Goal: Information Seeking & Learning: Learn about a topic

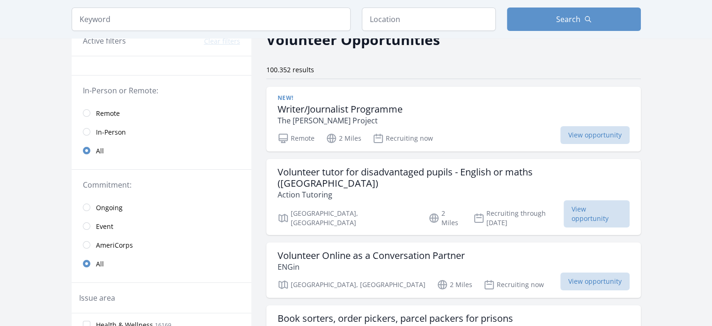
scroll to position [52, 0]
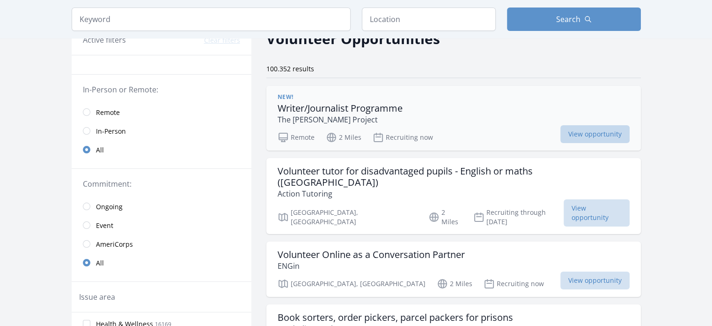
click at [596, 139] on span "View opportunity" at bounding box center [595, 134] width 69 height 18
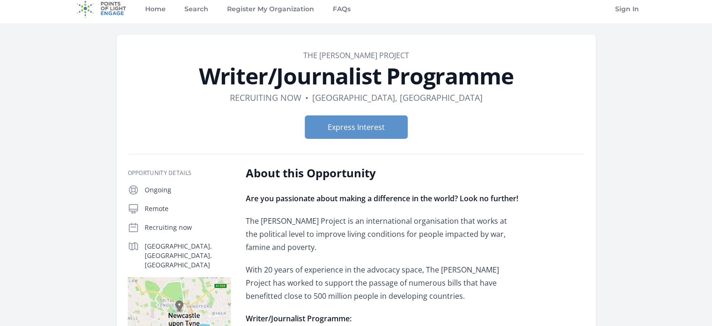
scroll to position [6, 0]
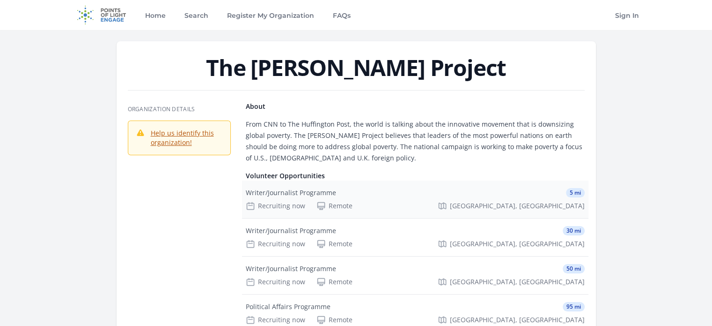
click at [326, 204] on div "Remote" at bounding box center [335, 205] width 36 height 9
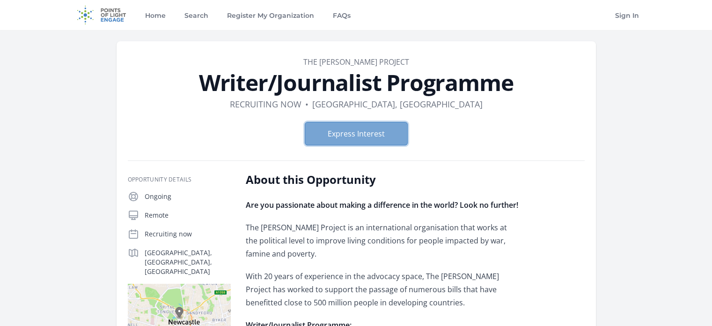
click at [368, 132] on button "Express Interest" at bounding box center [356, 133] width 103 height 23
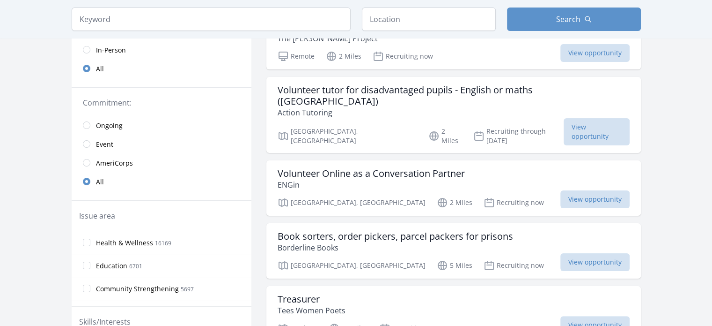
scroll to position [146, 0]
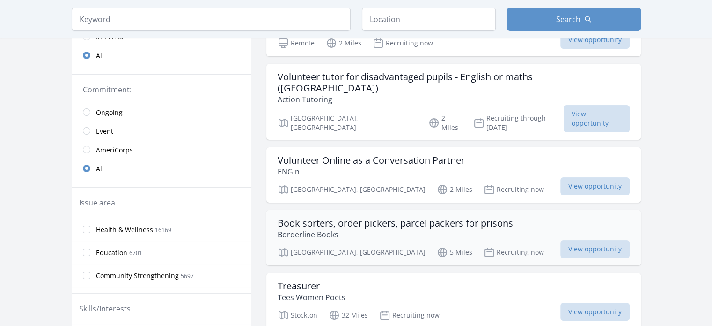
click at [329, 217] on h3 "Book sorters, order pickers, parcel packers for prisons" at bounding box center [396, 222] width 236 height 11
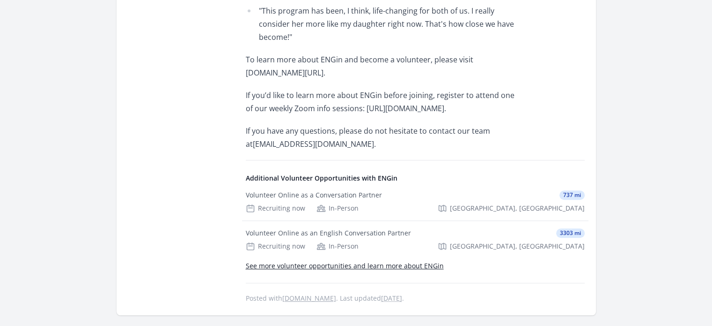
scroll to position [693, 0]
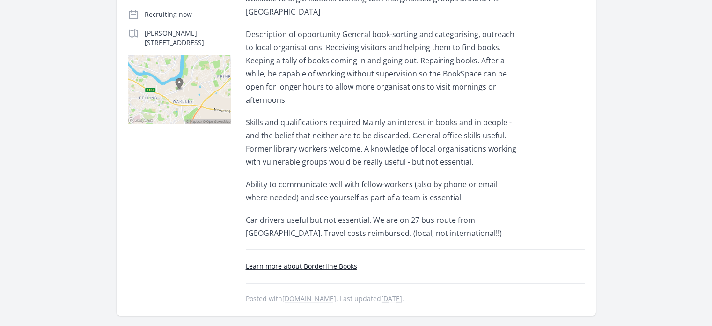
scroll to position [246, 0]
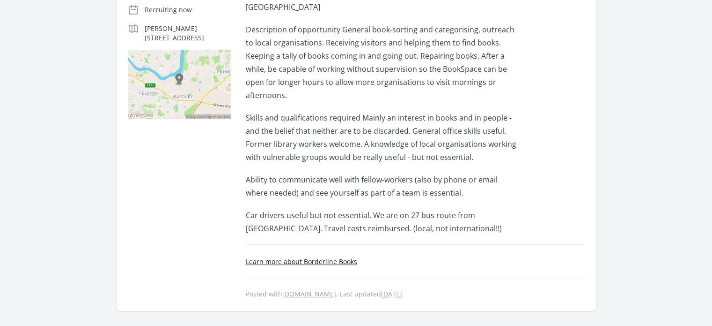
drag, startPoint x: 320, startPoint y: 265, endPoint x: 266, endPoint y: 219, distance: 70.8
click at [266, 219] on p "Car drivers useful but not essential. We are on 27 bus route from [GEOGRAPHIC_D…" at bounding box center [383, 221] width 274 height 26
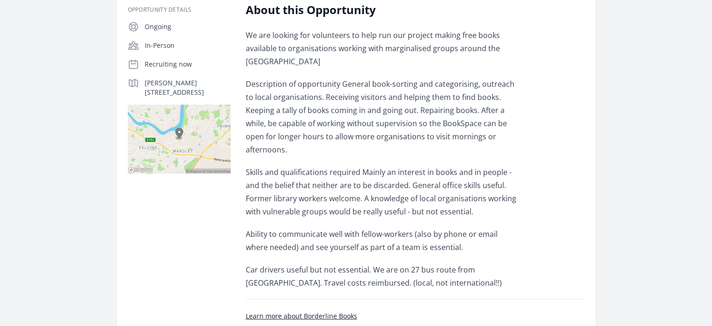
scroll to position [190, 0]
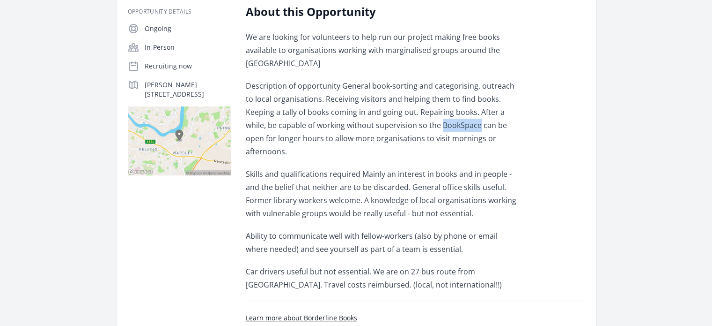
drag, startPoint x: 408, startPoint y: 125, endPoint x: 445, endPoint y: 125, distance: 37.0
click at [445, 125] on p "Description of opportunity General book-sorting and categorising, outreach to l…" at bounding box center [383, 118] width 274 height 79
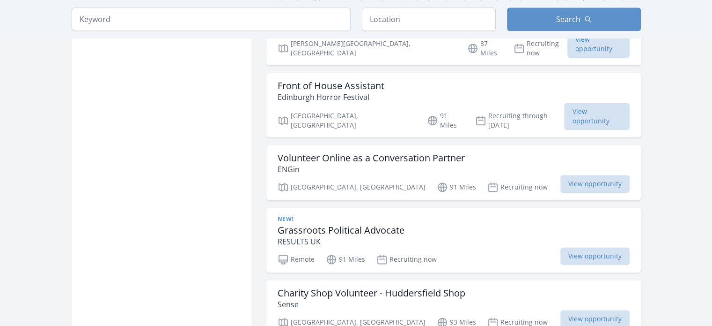
scroll to position [1106, 0]
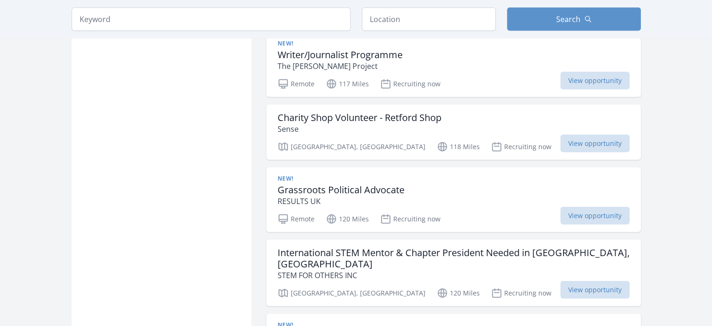
scroll to position [2663, 0]
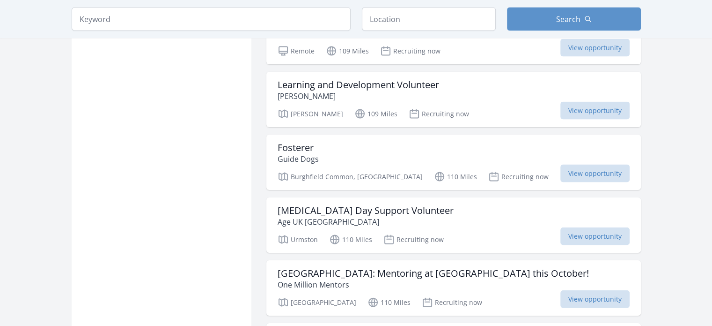
scroll to position [1897, 0]
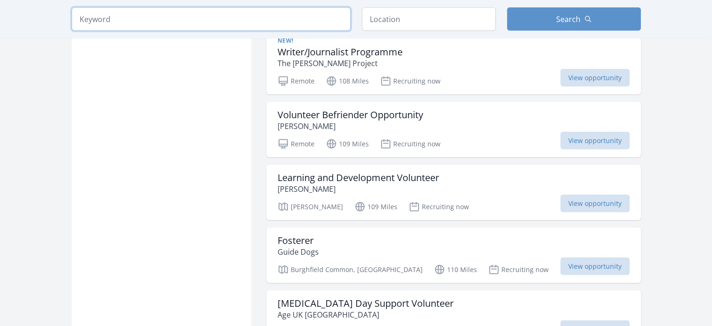
click at [203, 22] on input "search" at bounding box center [211, 18] width 279 height 23
type input "research"
click button "submit" at bounding box center [0, 0] width 0 height 0
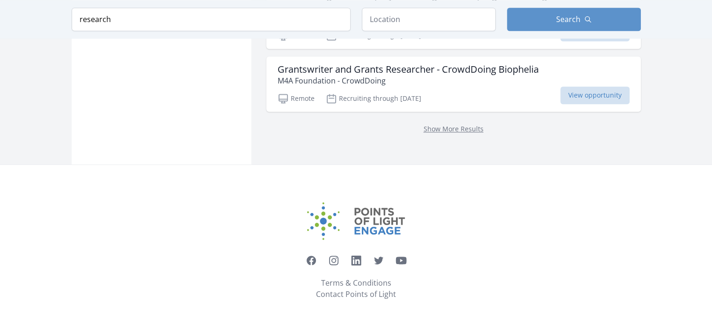
scroll to position [1378, 0]
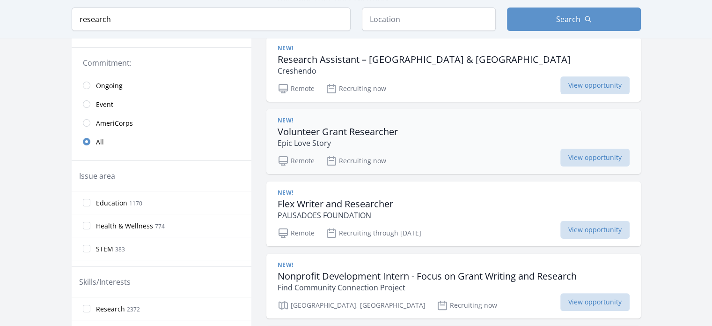
scroll to position [195, 0]
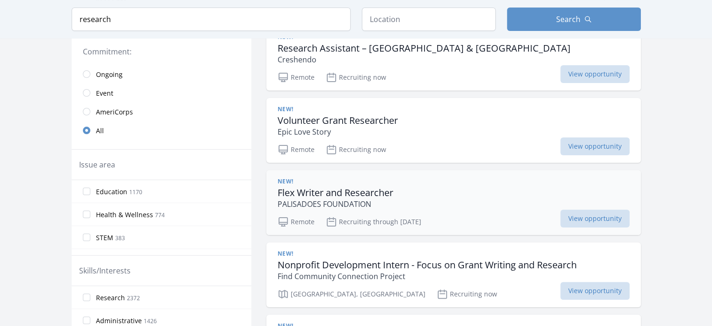
click at [311, 187] on h3 "Flex Writer and Researcher" at bounding box center [336, 192] width 116 height 11
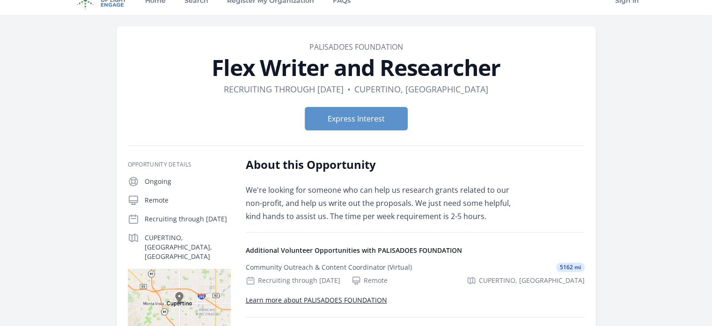
scroll to position [16, 0]
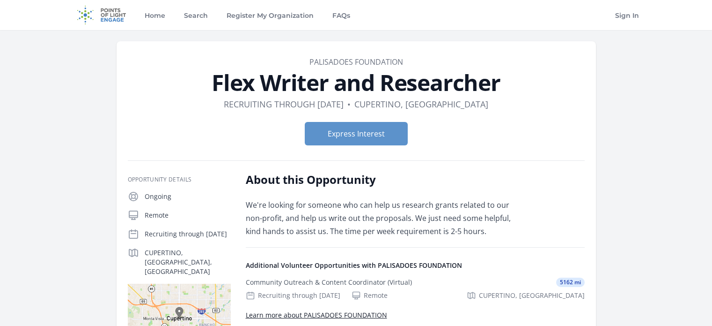
scroll to position [16, 0]
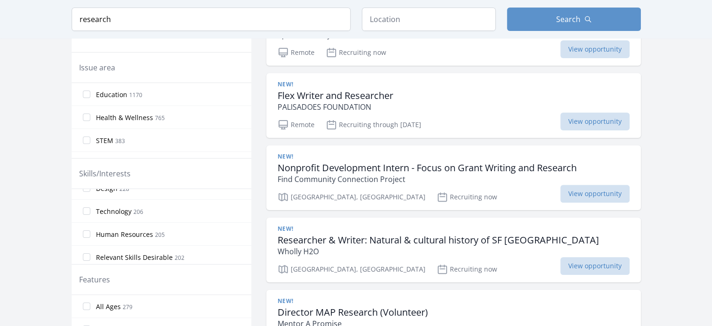
scroll to position [180, 0]
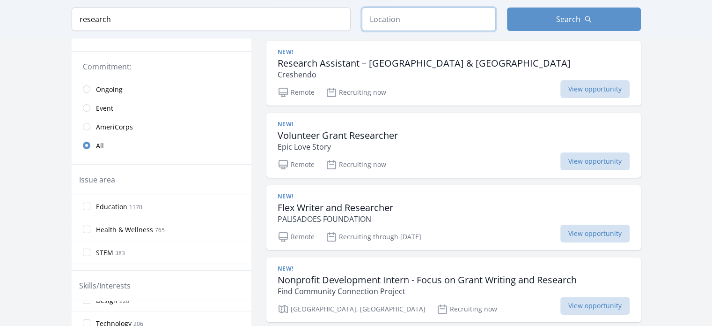
click at [405, 24] on input "text" at bounding box center [429, 18] width 134 height 23
type input "b"
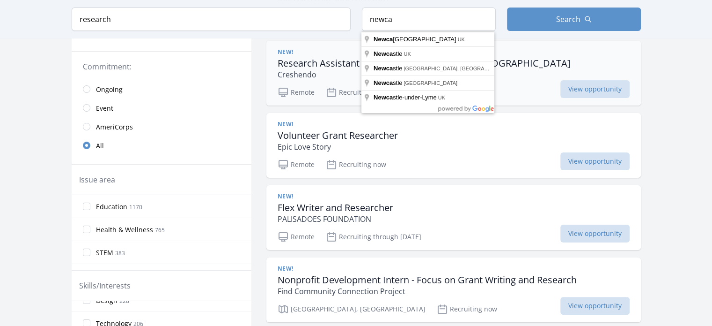
type input "Newcastle upon Tyne, UK"
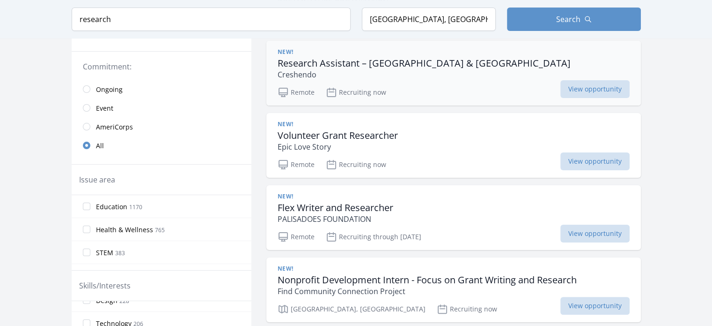
scroll to position [217, 0]
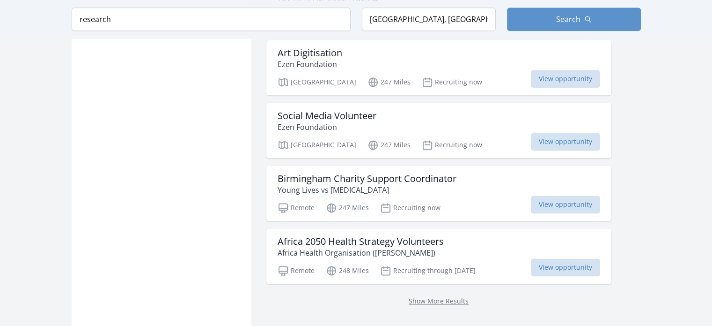
scroll to position [1244, 0]
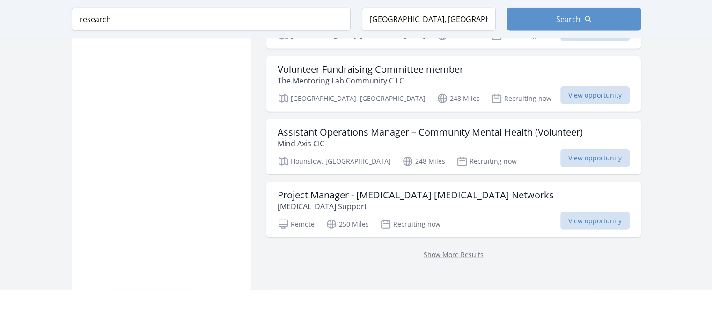
scroll to position [2576, 0]
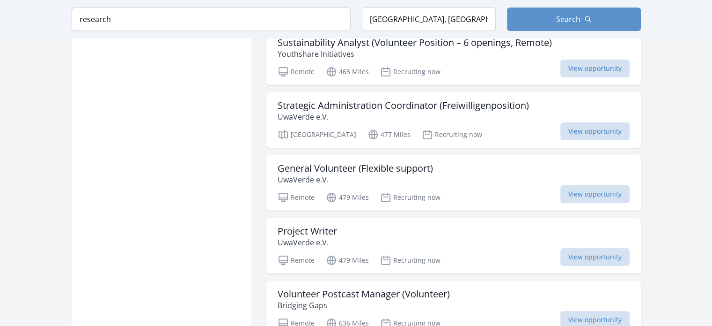
scroll to position [3752, 0]
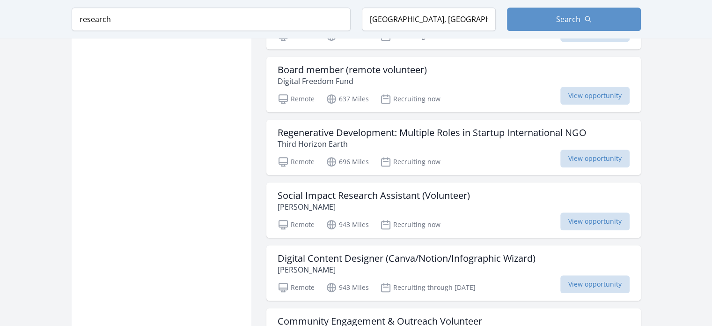
scroll to position [4074, 0]
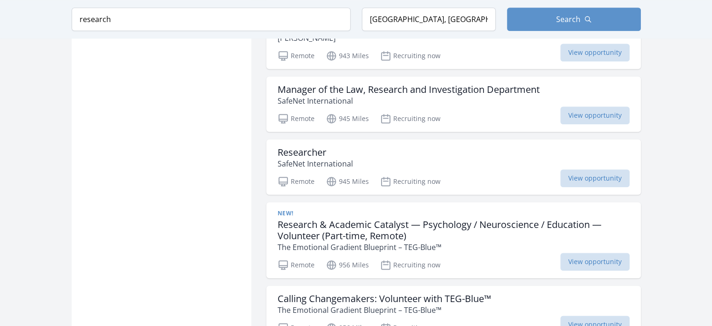
click at [596, 188] on div "Researcher SafeNet International Remote 945 Miles Recruiting now View opportuni…" at bounding box center [454, 166] width 375 height 55
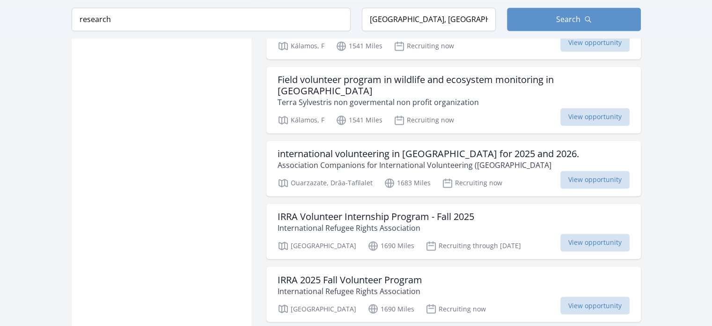
scroll to position [5066, 0]
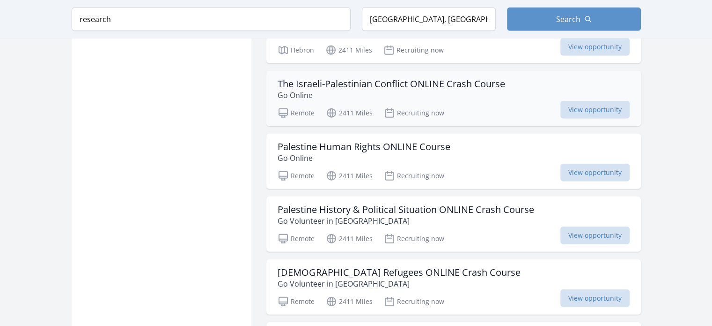
scroll to position [6158, 0]
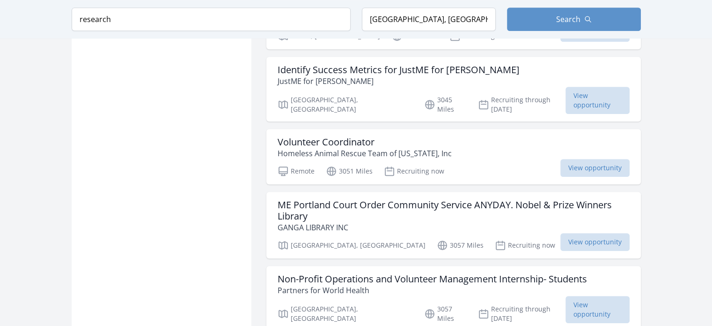
scroll to position [7630, 0]
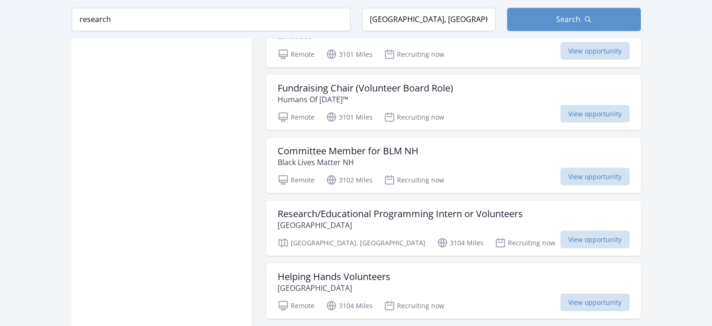
scroll to position [8851, 0]
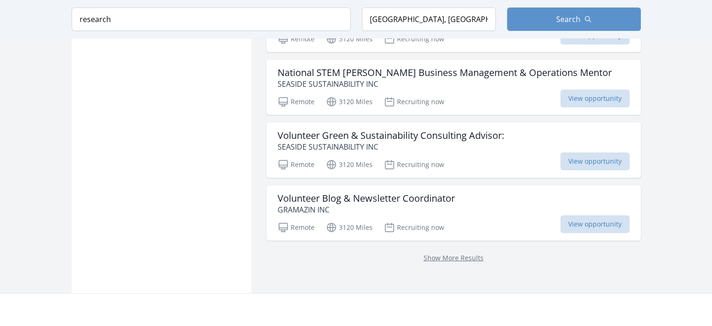
scroll to position [10250, 0]
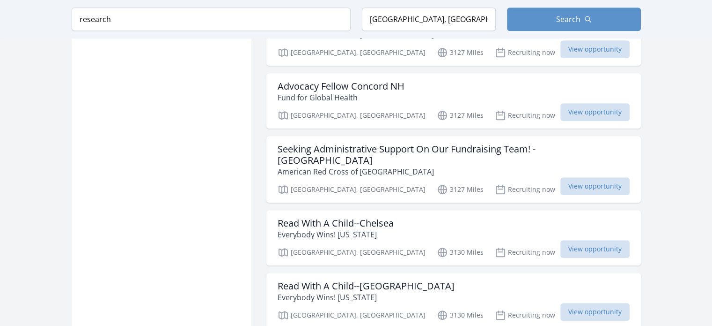
scroll to position [11397, 0]
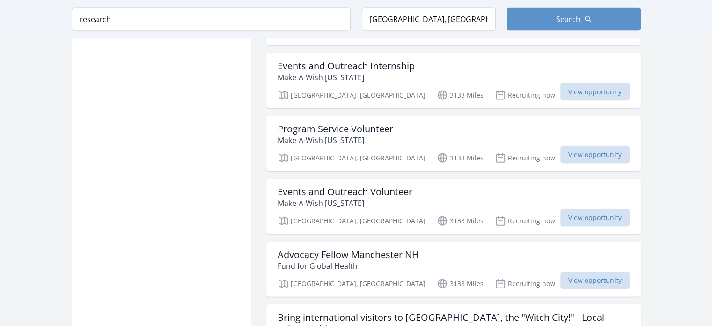
scroll to position [12763, 0]
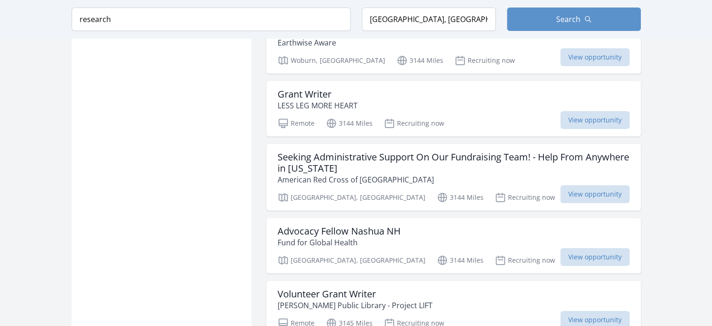
scroll to position [14082, 0]
